Goal: Information Seeking & Learning: Learn about a topic

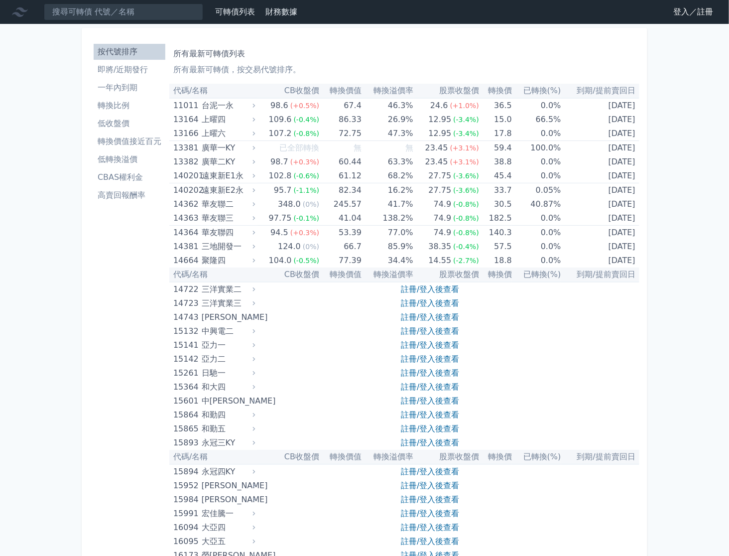
click at [674, 12] on link "登入／註冊" at bounding box center [693, 12] width 56 height 16
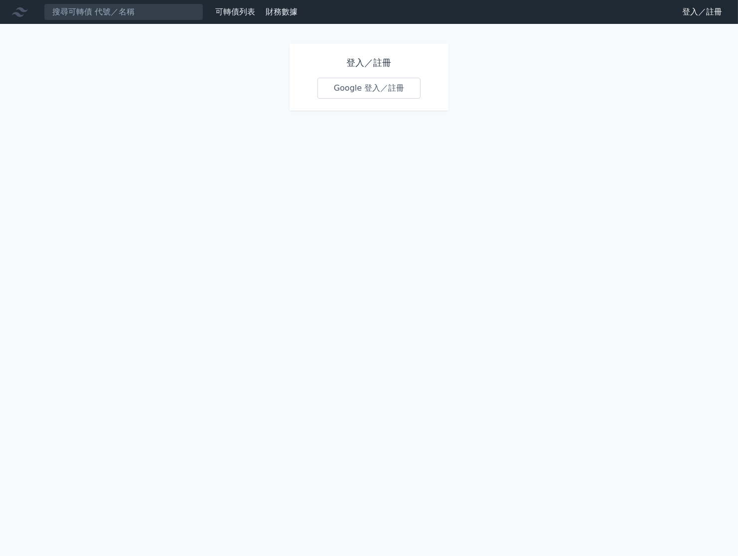
click at [391, 99] on link "Google 登入／註冊" at bounding box center [369, 88] width 104 height 21
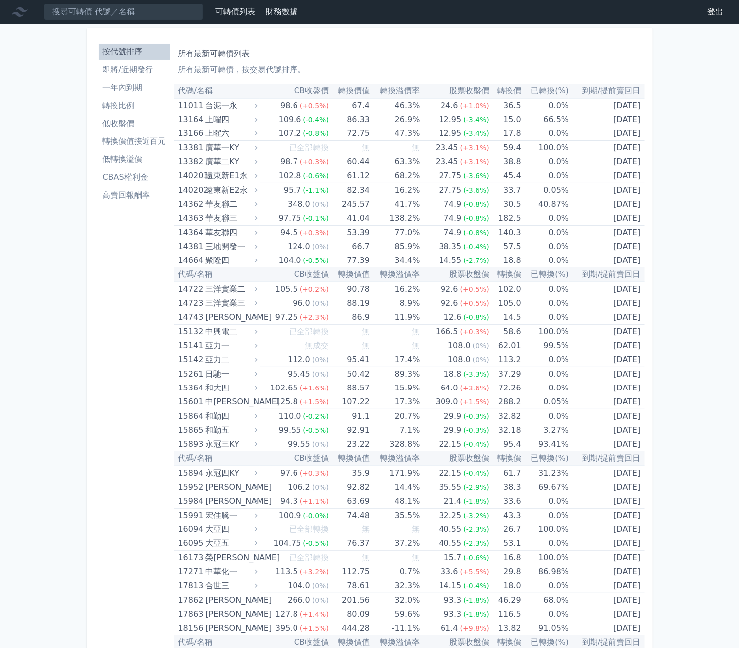
click at [329, 23] on nav "可轉債列表 財務數據 可轉債列表 財務數據 登出 登出" at bounding box center [369, 12] width 739 height 24
click at [297, 13] on link "財務數據" at bounding box center [281, 11] width 32 height 9
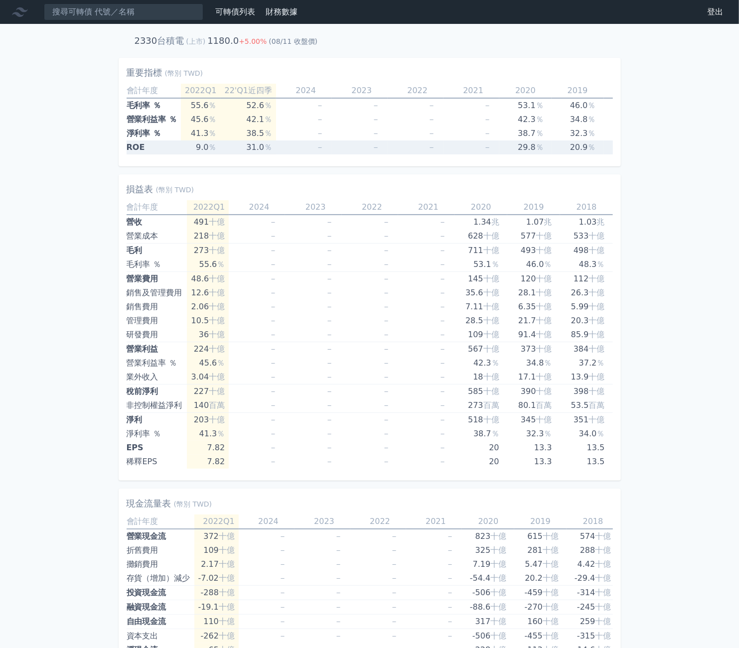
click at [247, 154] on td "31.0 ％" at bounding box center [249, 147] width 56 height 14
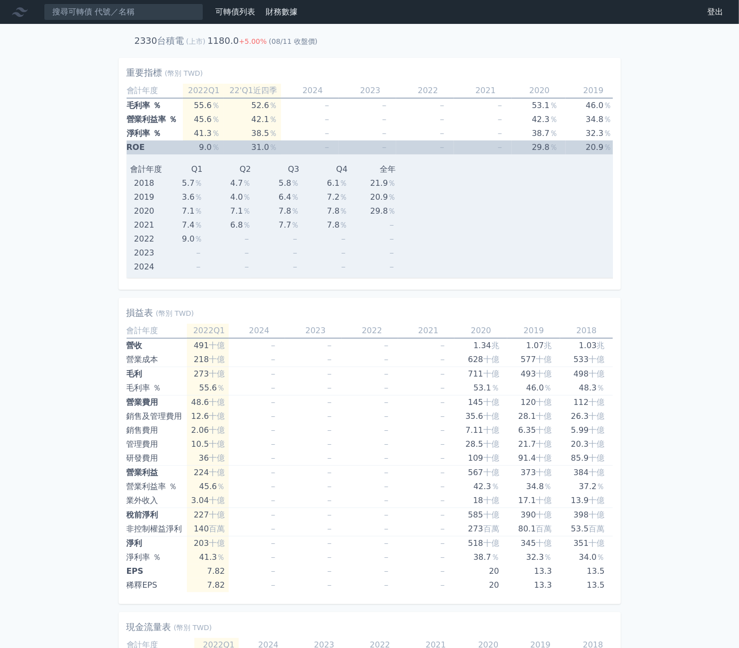
click at [286, 154] on td "－" at bounding box center [310, 147] width 58 height 14
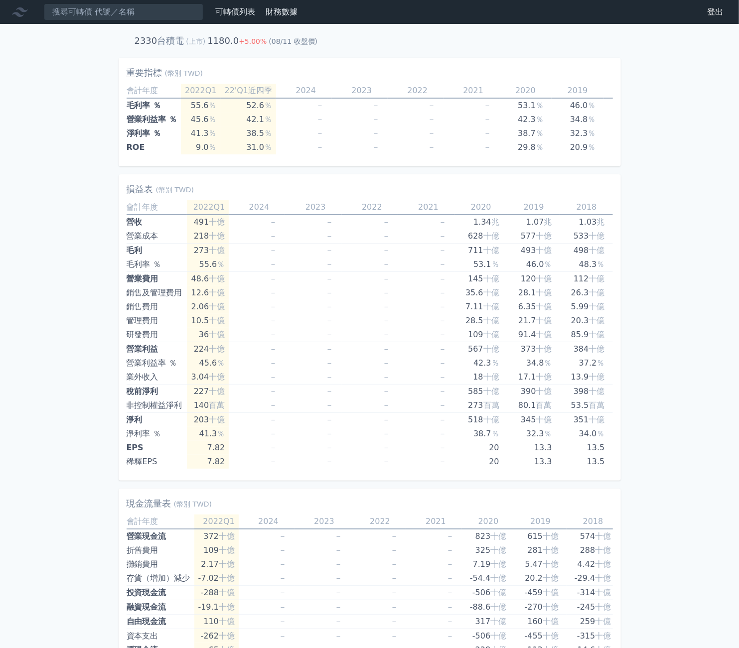
click at [255, 11] on link "可轉債列表" at bounding box center [235, 11] width 40 height 9
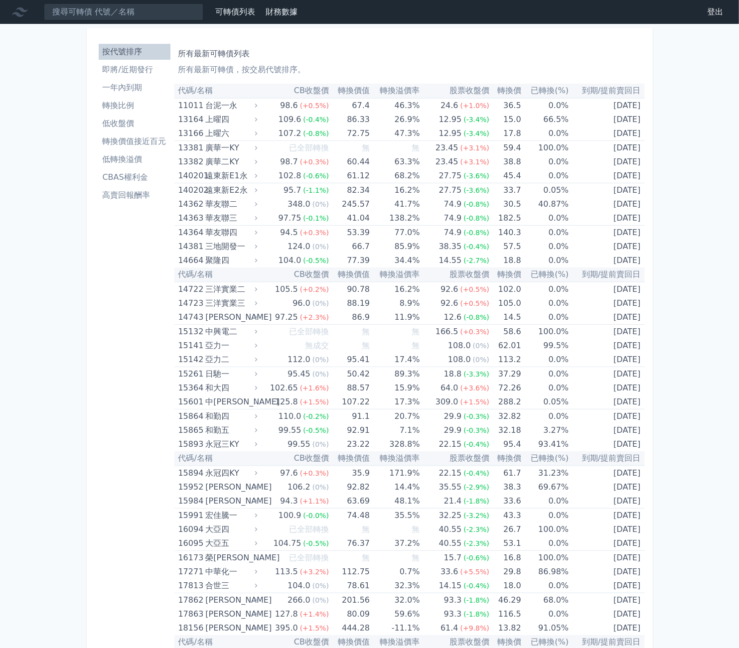
click at [99, 147] on li "轉換價值接近百元" at bounding box center [135, 141] width 72 height 12
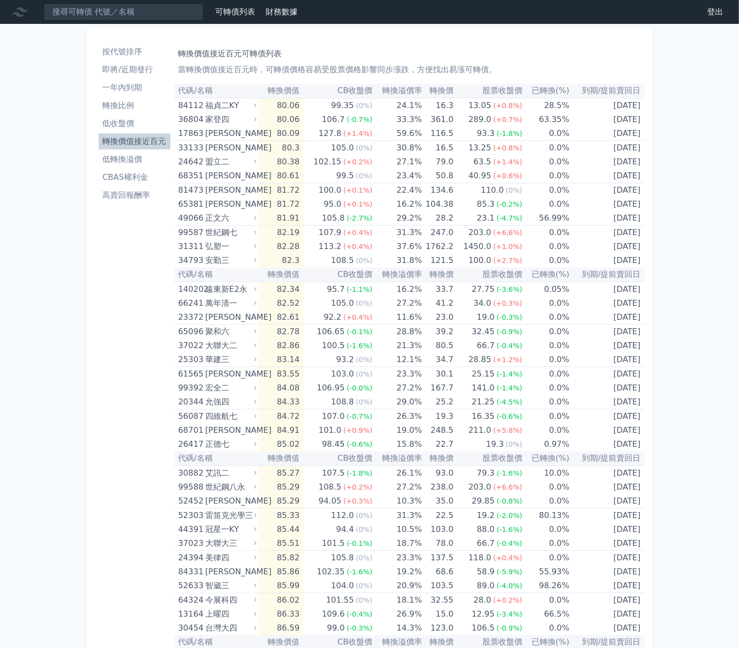
click at [99, 76] on li "即將/近期發行" at bounding box center [135, 70] width 72 height 12
